Goal: Task Accomplishment & Management: Manage account settings

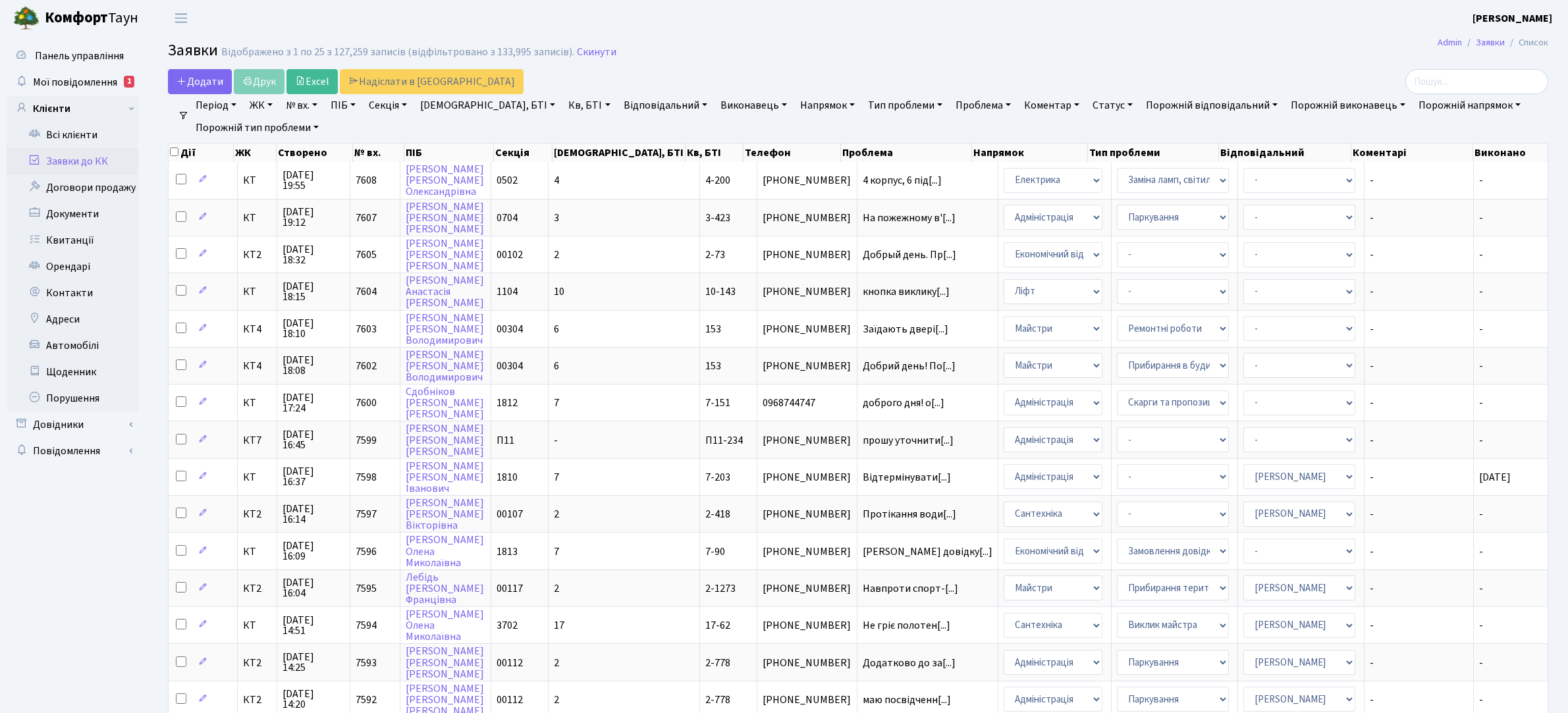
select select "25"
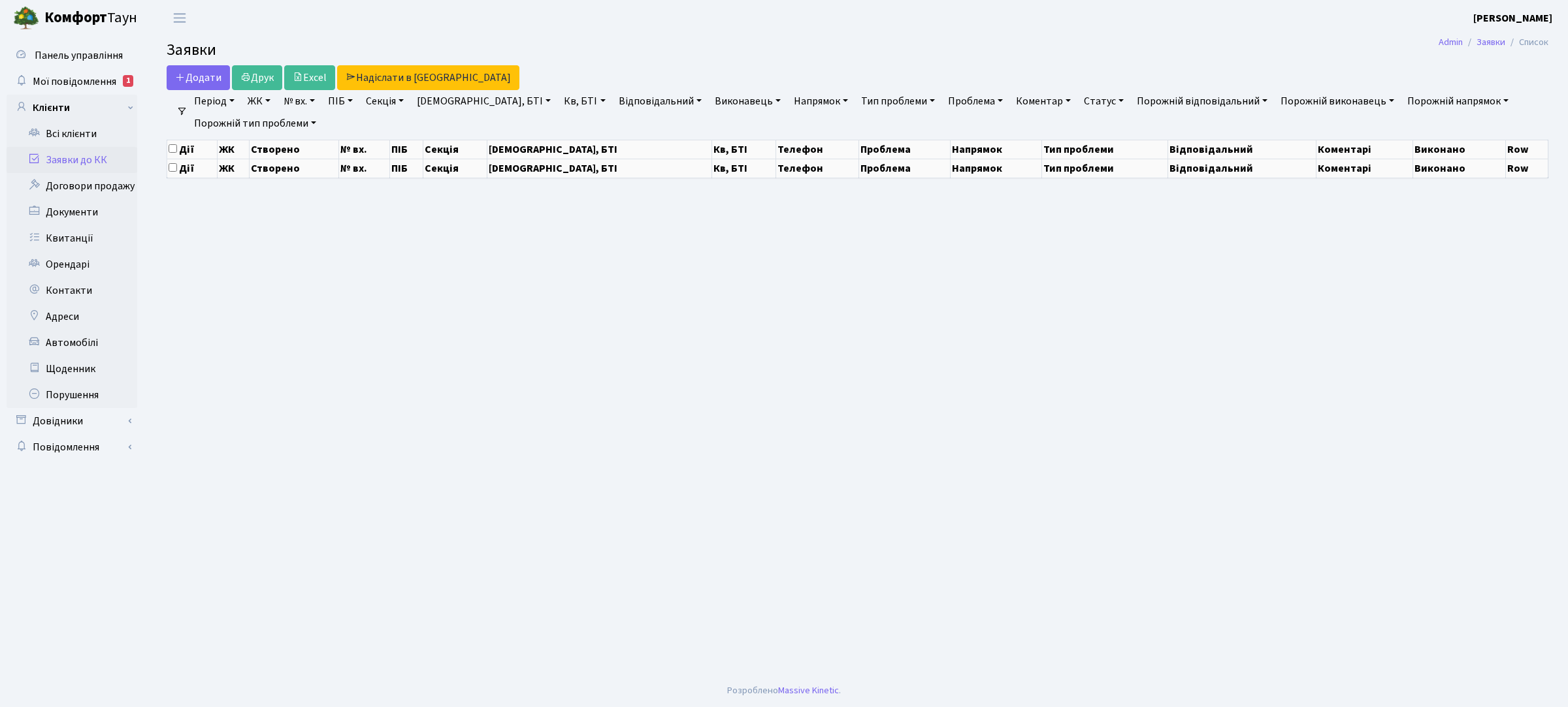
select select "25"
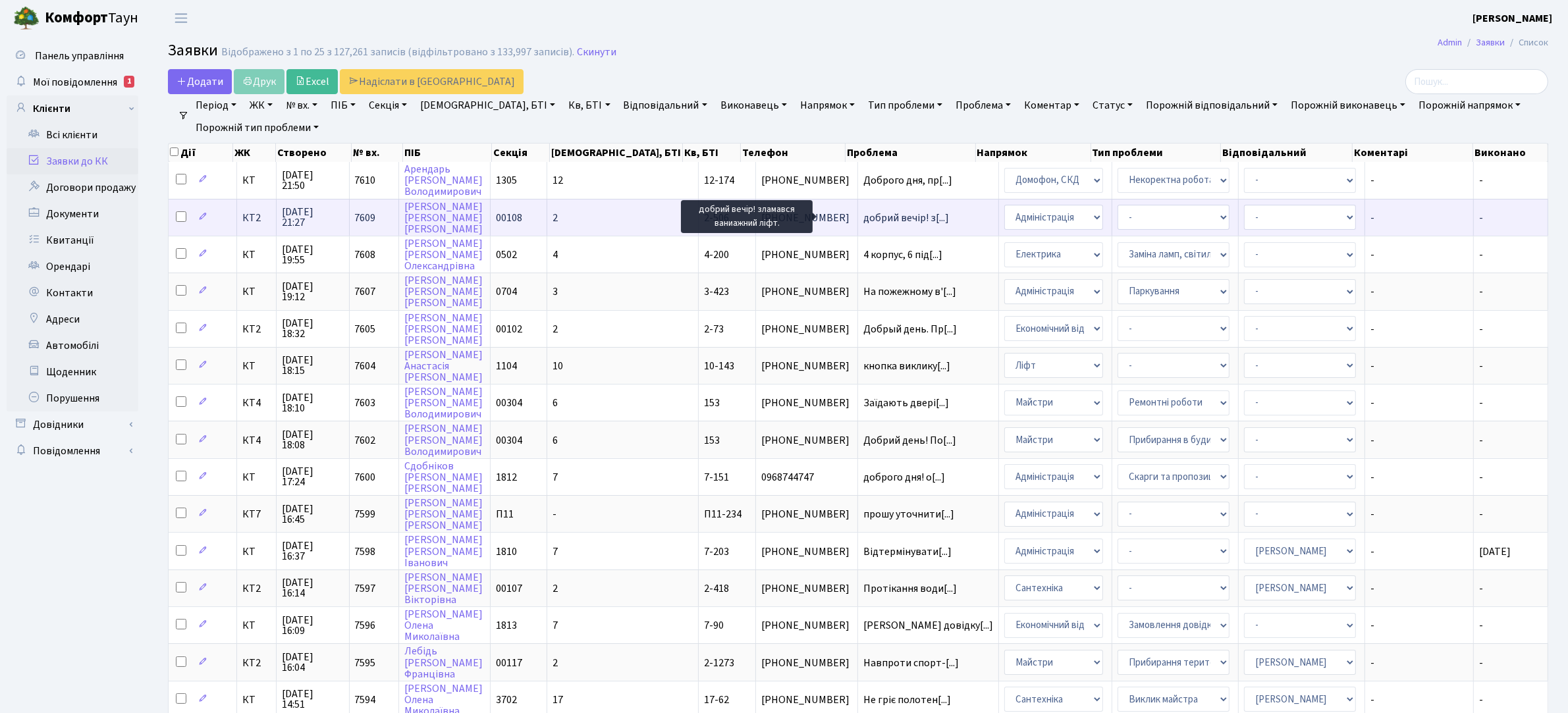
click at [864, 212] on span "добрий вечір! з[...]" at bounding box center [906, 218] width 86 height 14
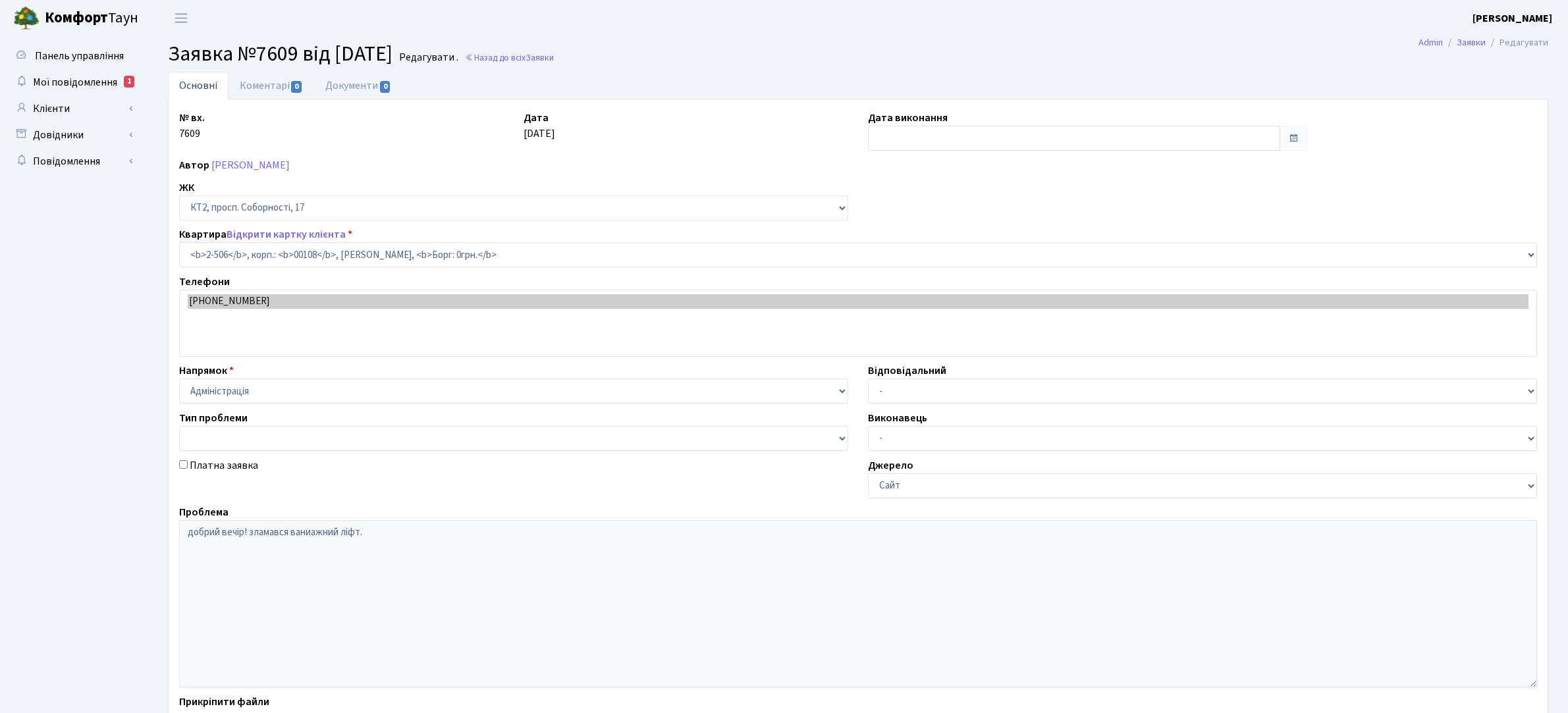
select select "15550"
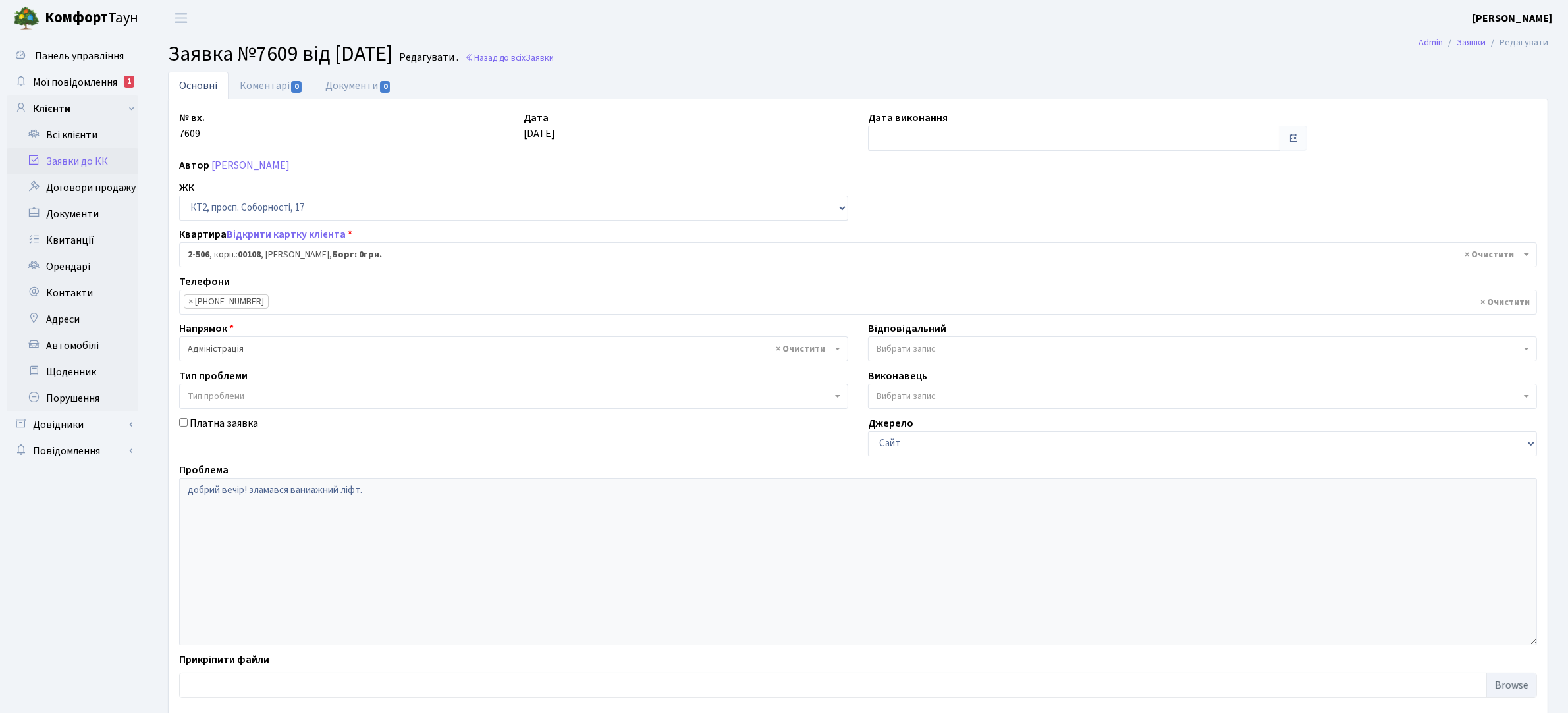
click at [87, 162] on link "Заявки до КК" at bounding box center [72, 161] width 132 height 26
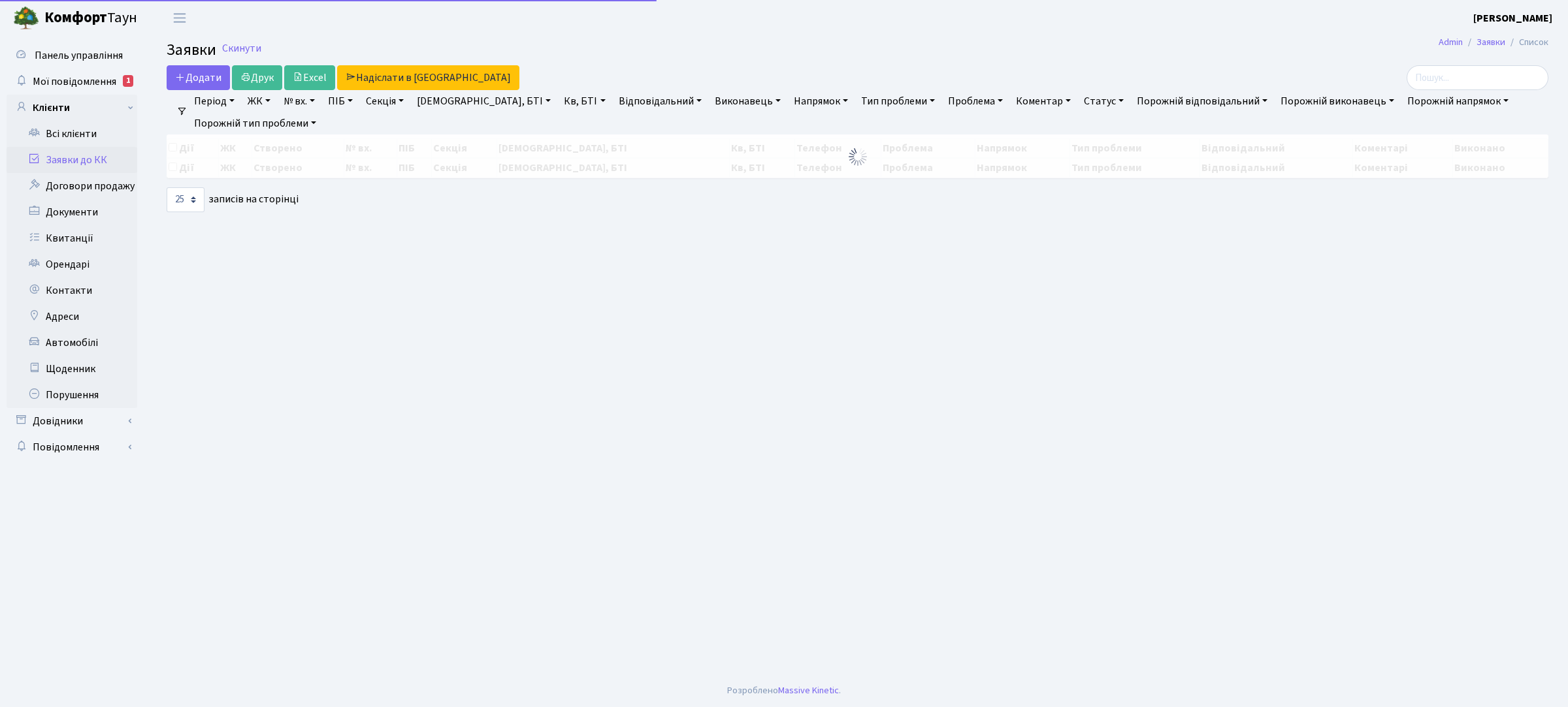
select select "25"
